Goal: Navigation & Orientation: Find specific page/section

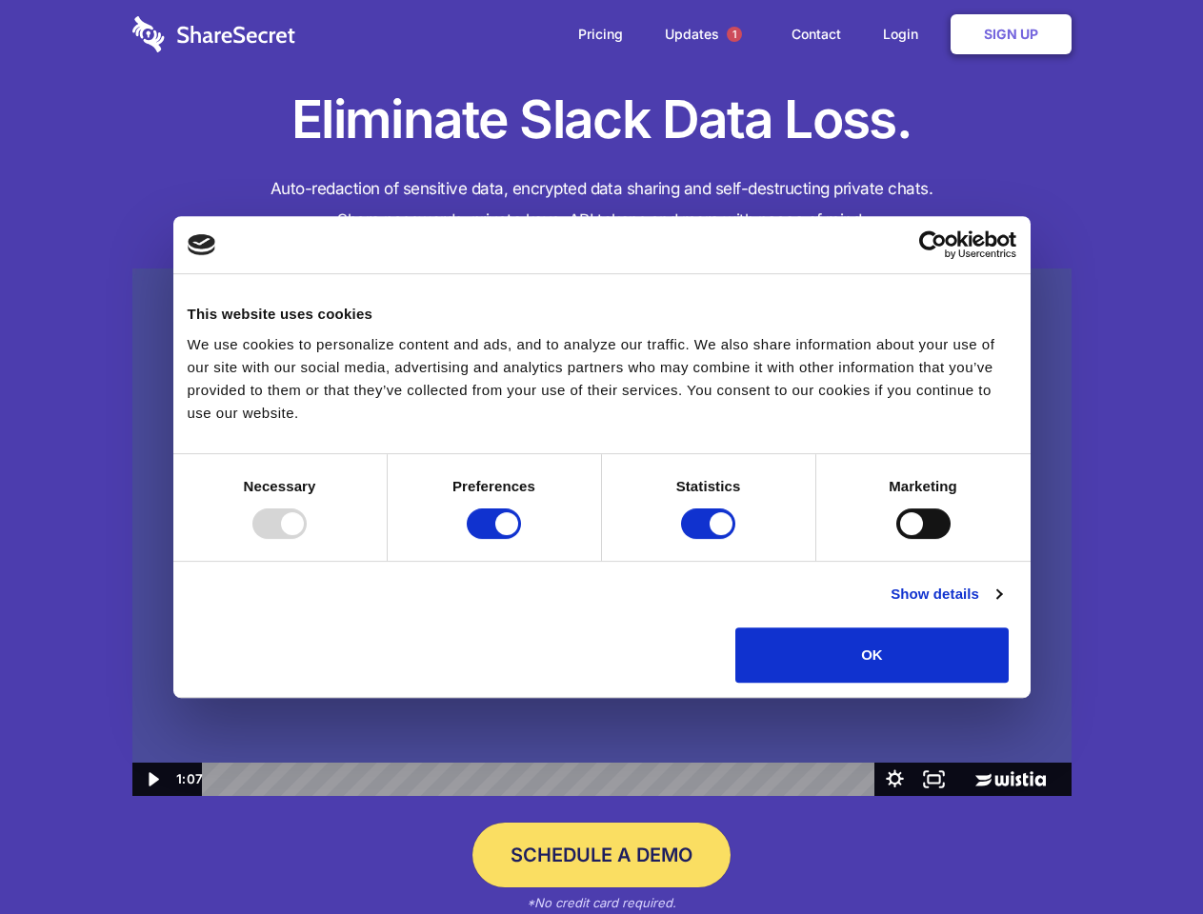
click at [601, 457] on img at bounding box center [601, 533] width 939 height 529
click at [307, 539] on div at bounding box center [279, 524] width 54 height 30
click at [521, 539] on input "Preferences" at bounding box center [494, 524] width 54 height 30
checkbox input "false"
click at [711, 539] on input "Statistics" at bounding box center [708, 524] width 54 height 30
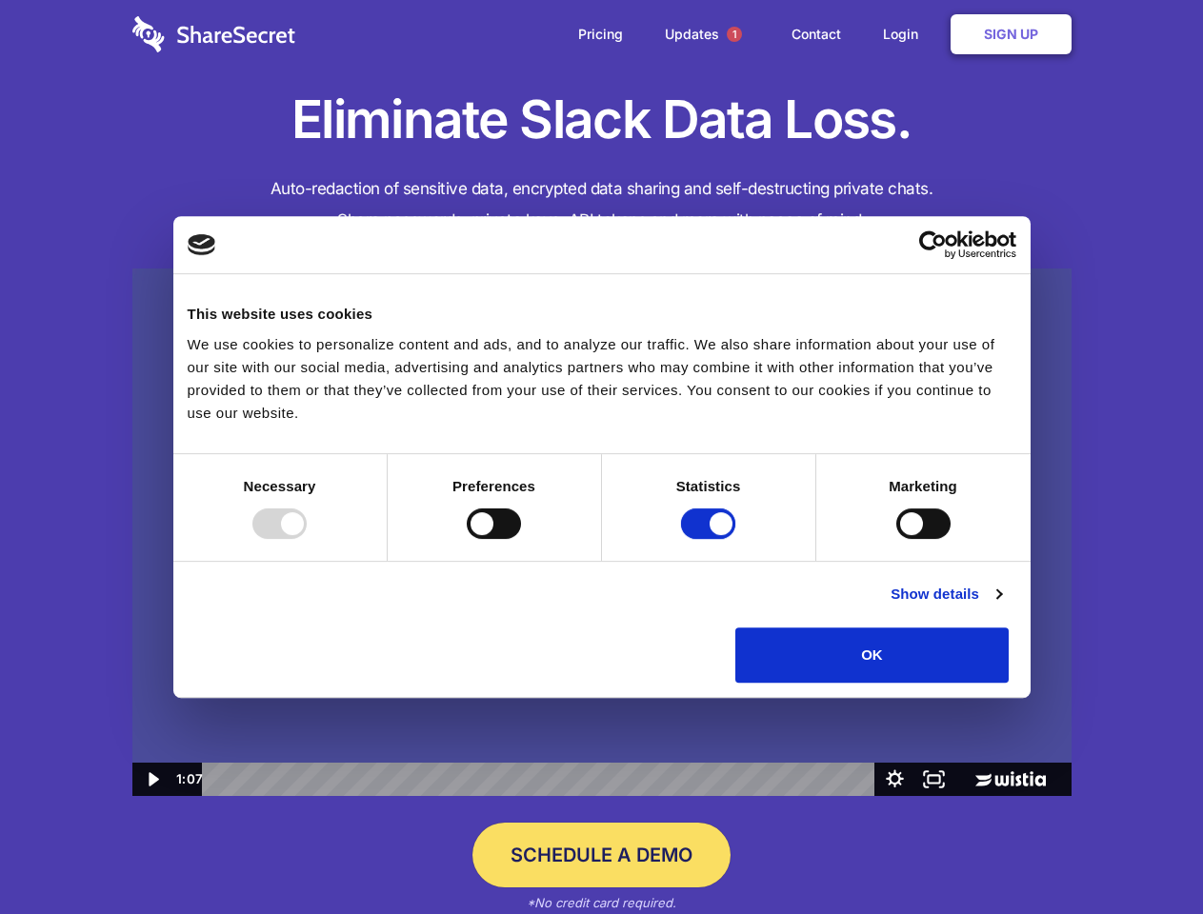
checkbox input "false"
click at [896, 539] on input "Marketing" at bounding box center [923, 524] width 54 height 30
checkbox input "true"
click at [1001, 606] on link "Show details" at bounding box center [946, 594] width 110 height 23
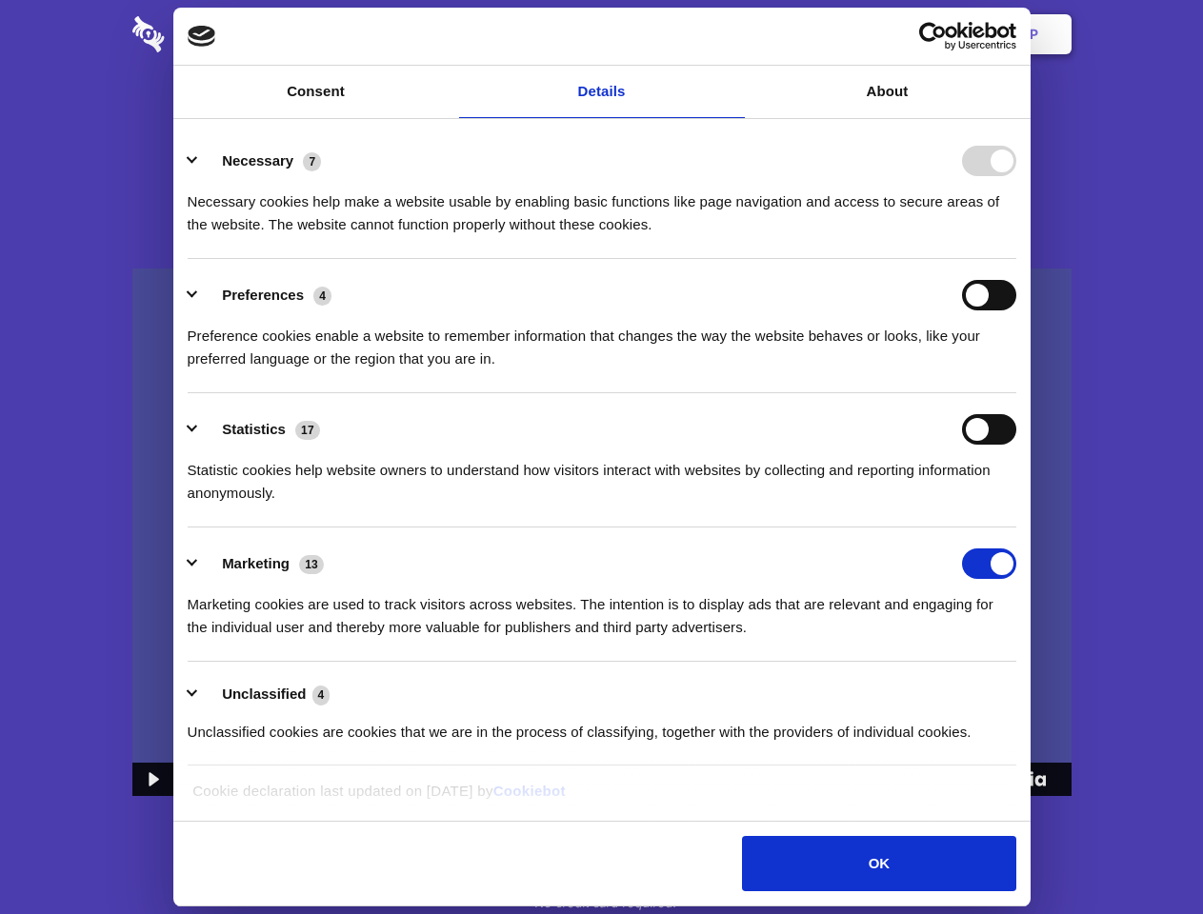
click at [1016, 259] on li "Necessary 7 Necessary cookies help make a website usable by enabling basic func…" at bounding box center [602, 192] width 829 height 134
click at [733, 34] on span "1" at bounding box center [734, 34] width 15 height 15
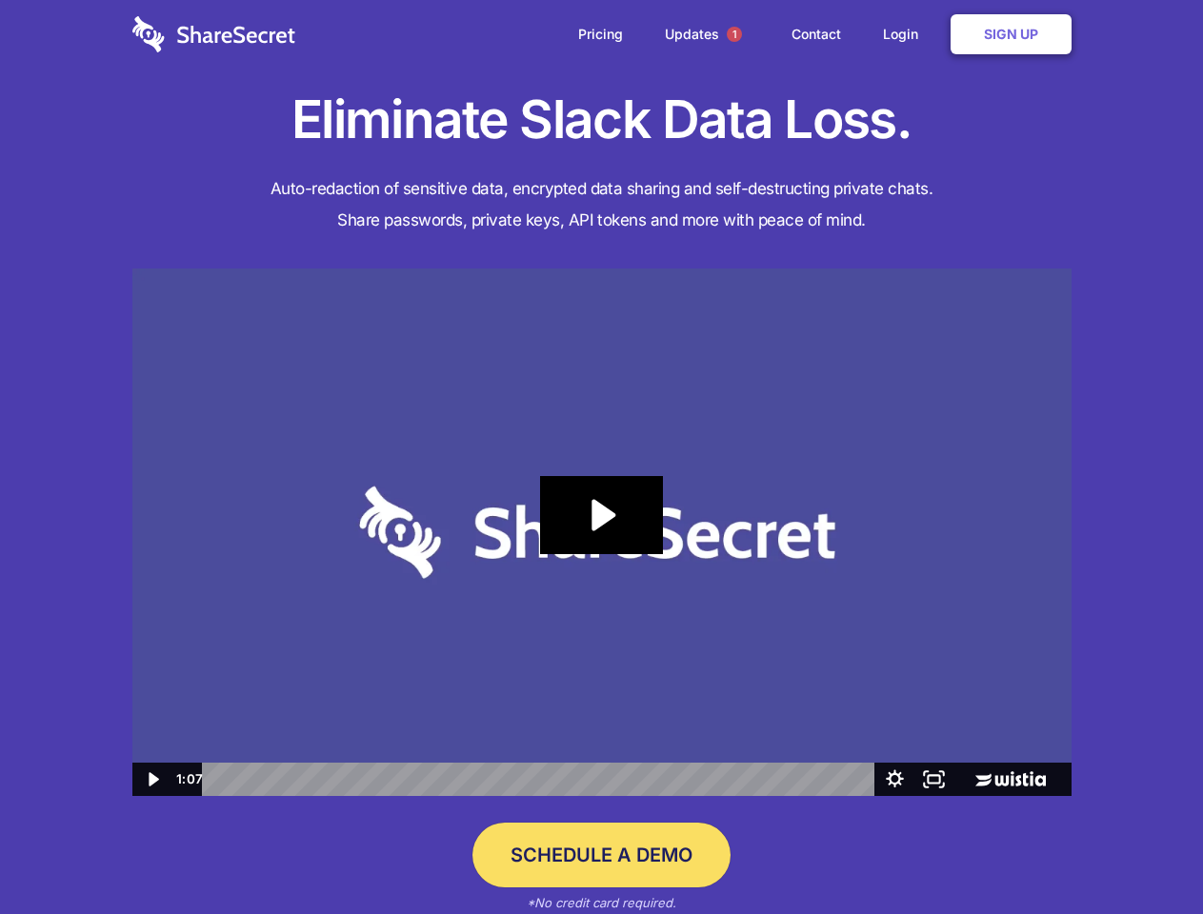
click at [602, 532] on icon "Play Video: Sharesecret Slack Extension" at bounding box center [601, 515] width 122 height 78
